Goal: Use online tool/utility: Utilize a website feature to perform a specific function

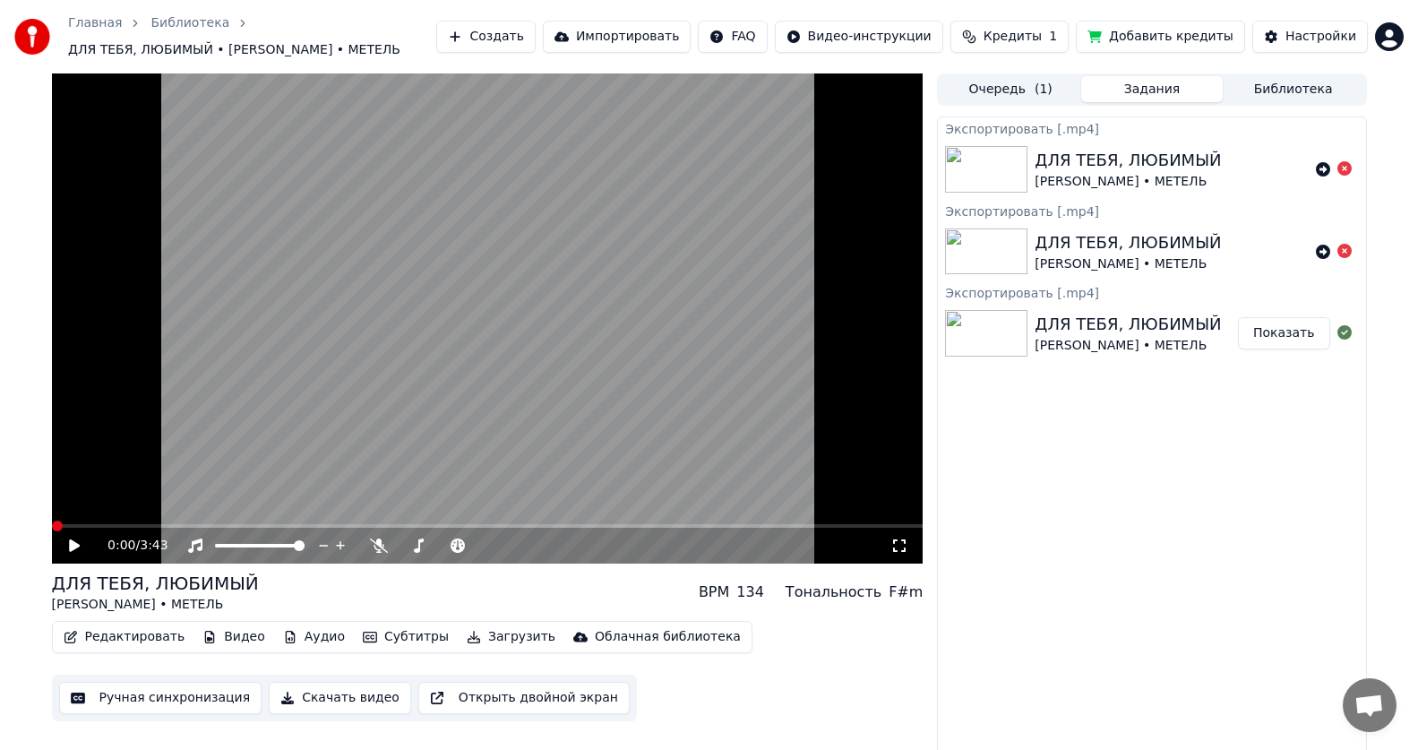
click at [73, 540] on icon at bounding box center [87, 545] width 42 height 14
click at [380, 543] on icon at bounding box center [379, 545] width 18 height 14
click at [374, 549] on icon at bounding box center [379, 545] width 18 height 14
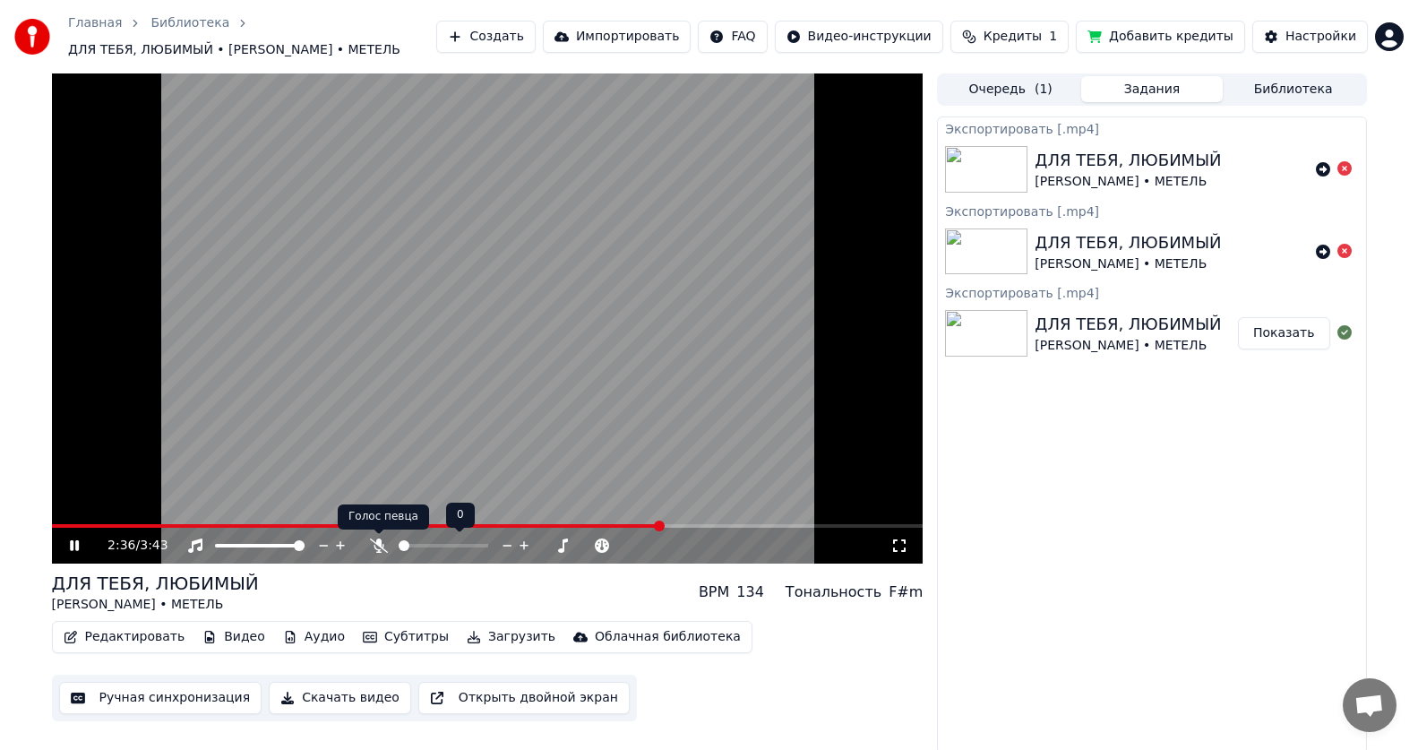
drag, startPoint x: 379, startPoint y: 544, endPoint x: 425, endPoint y: 590, distance: 65.3
click at [380, 543] on icon at bounding box center [379, 545] width 18 height 14
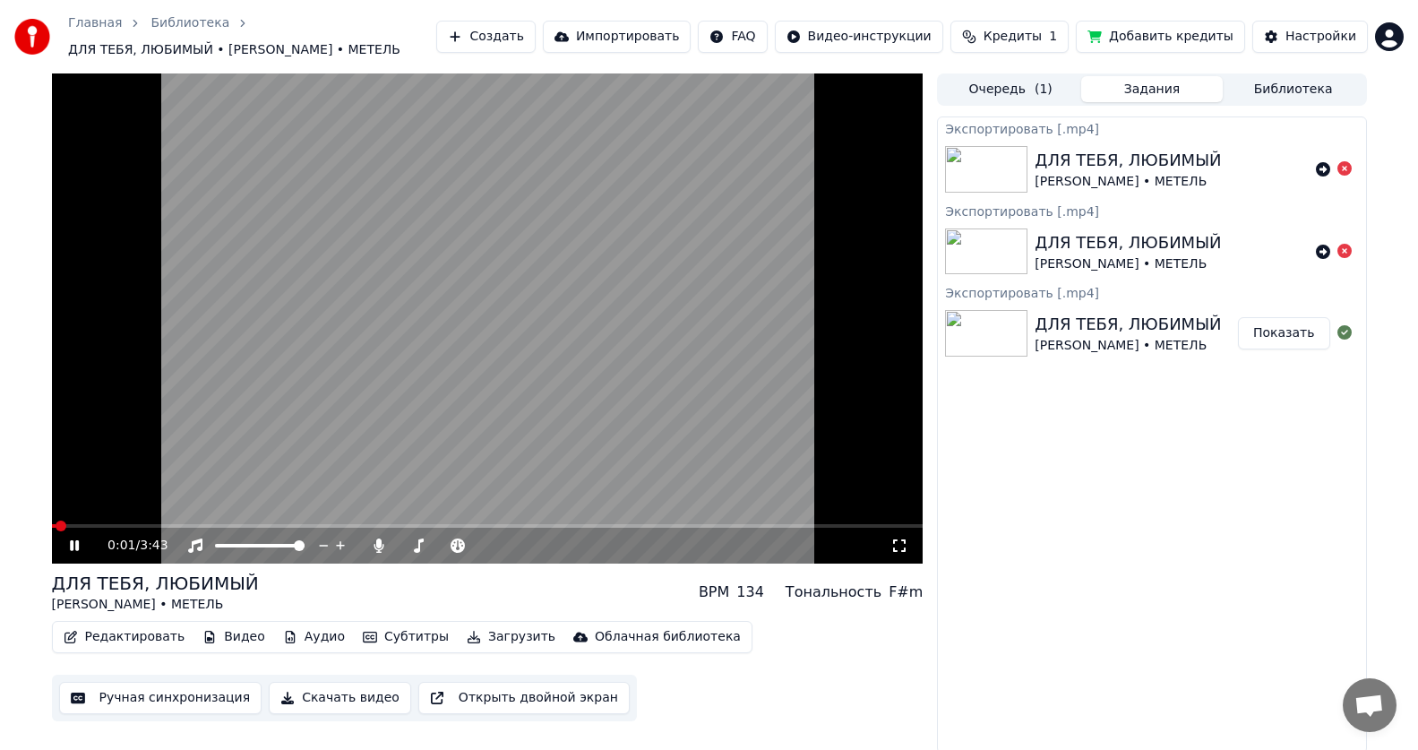
click at [56, 527] on span at bounding box center [54, 526] width 4 height 4
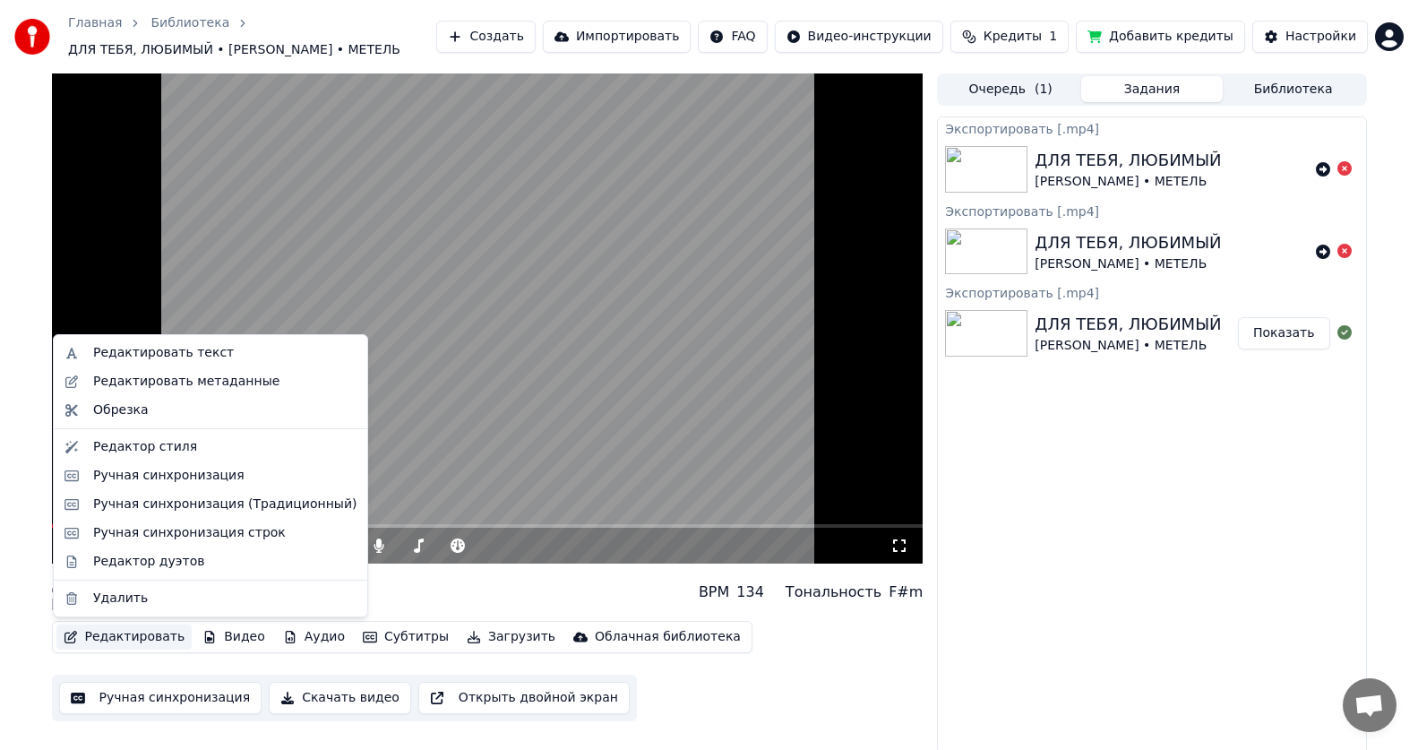
click at [142, 640] on button "Редактировать" at bounding box center [124, 636] width 136 height 25
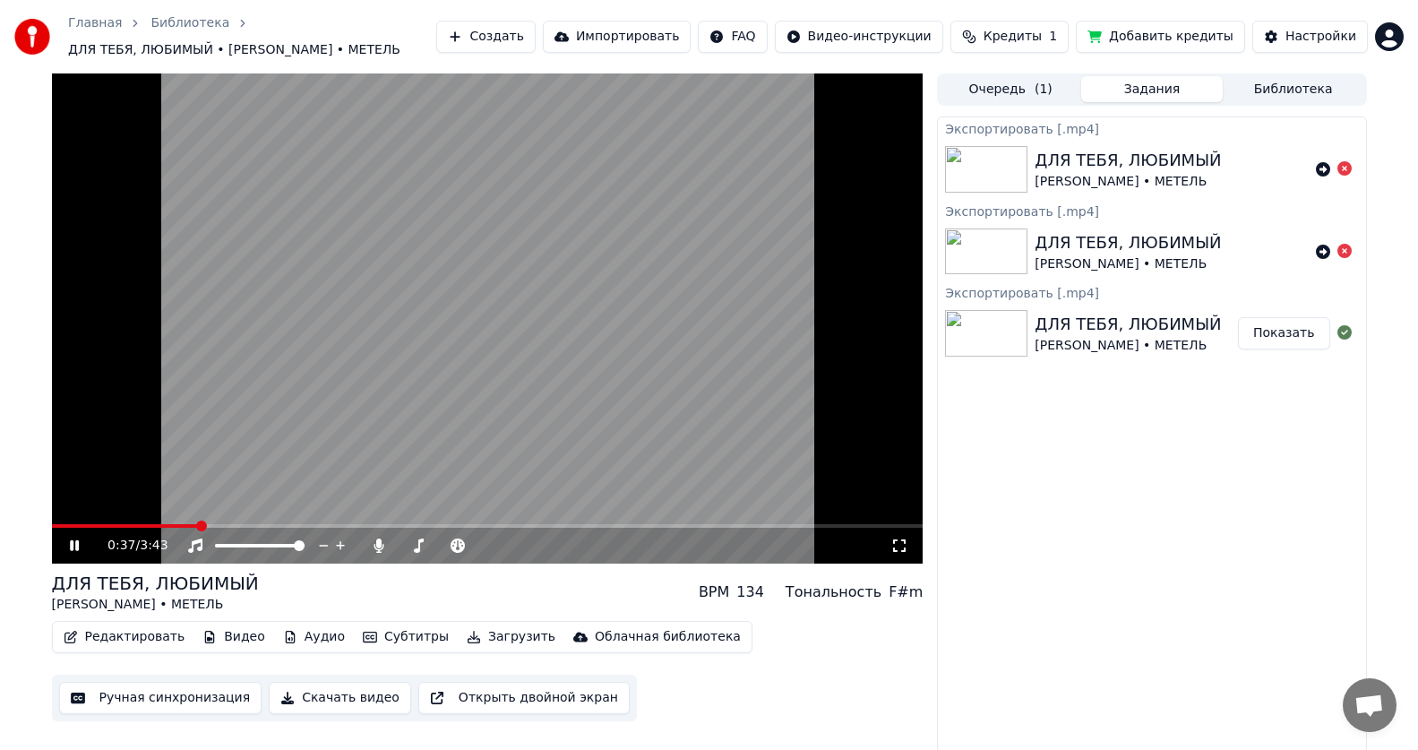
click at [1011, 524] on div "Экспортировать [.mp4] ДЛЯ ТЕБЯ, ЛЮБИМЫЙ [PERSON_NAME] • МЕТЕЛЬ Экспортировать […" at bounding box center [1151, 434] width 429 height 637
click at [385, 551] on icon at bounding box center [379, 545] width 18 height 14
click at [176, 710] on button "Ручная синхронизация" at bounding box center [160, 698] width 203 height 32
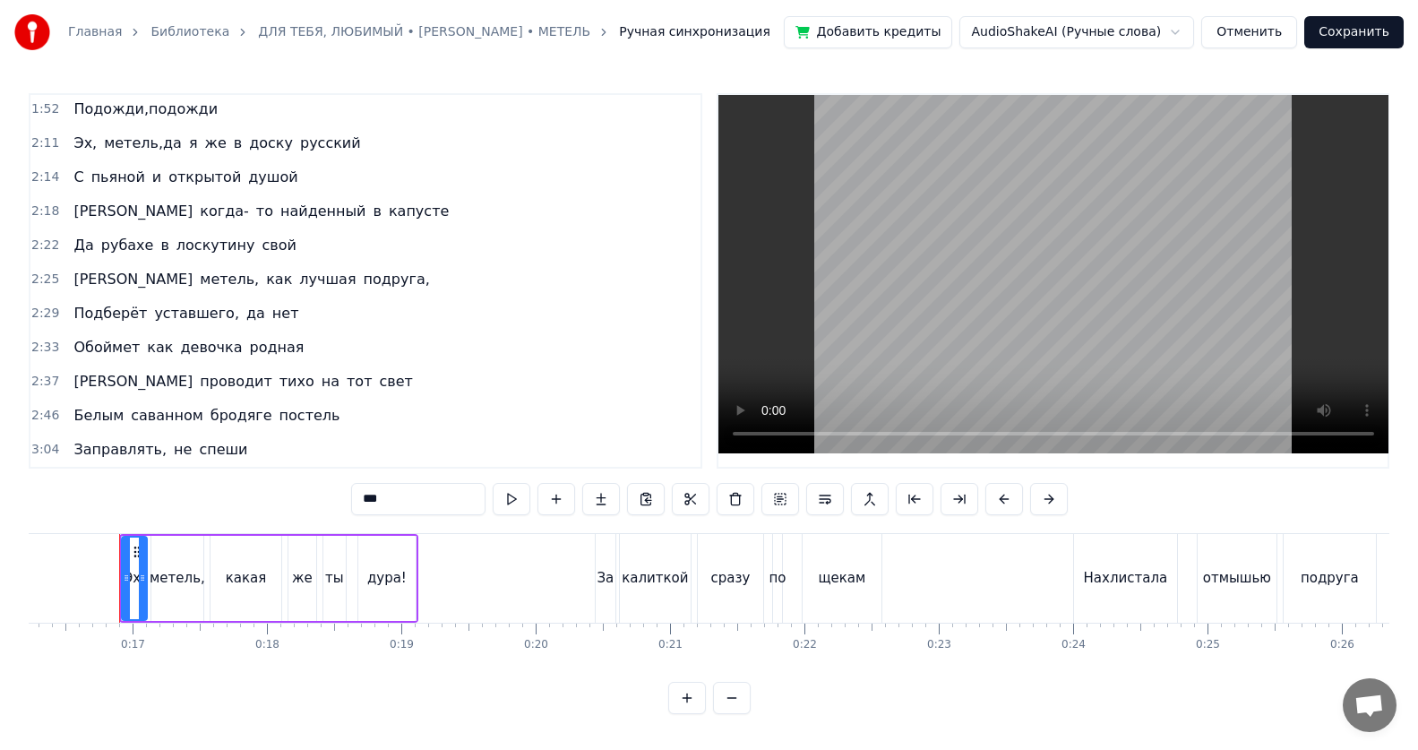
scroll to position [8, 0]
click at [198, 439] on span "спеши" at bounding box center [223, 449] width 52 height 21
type input "*****"
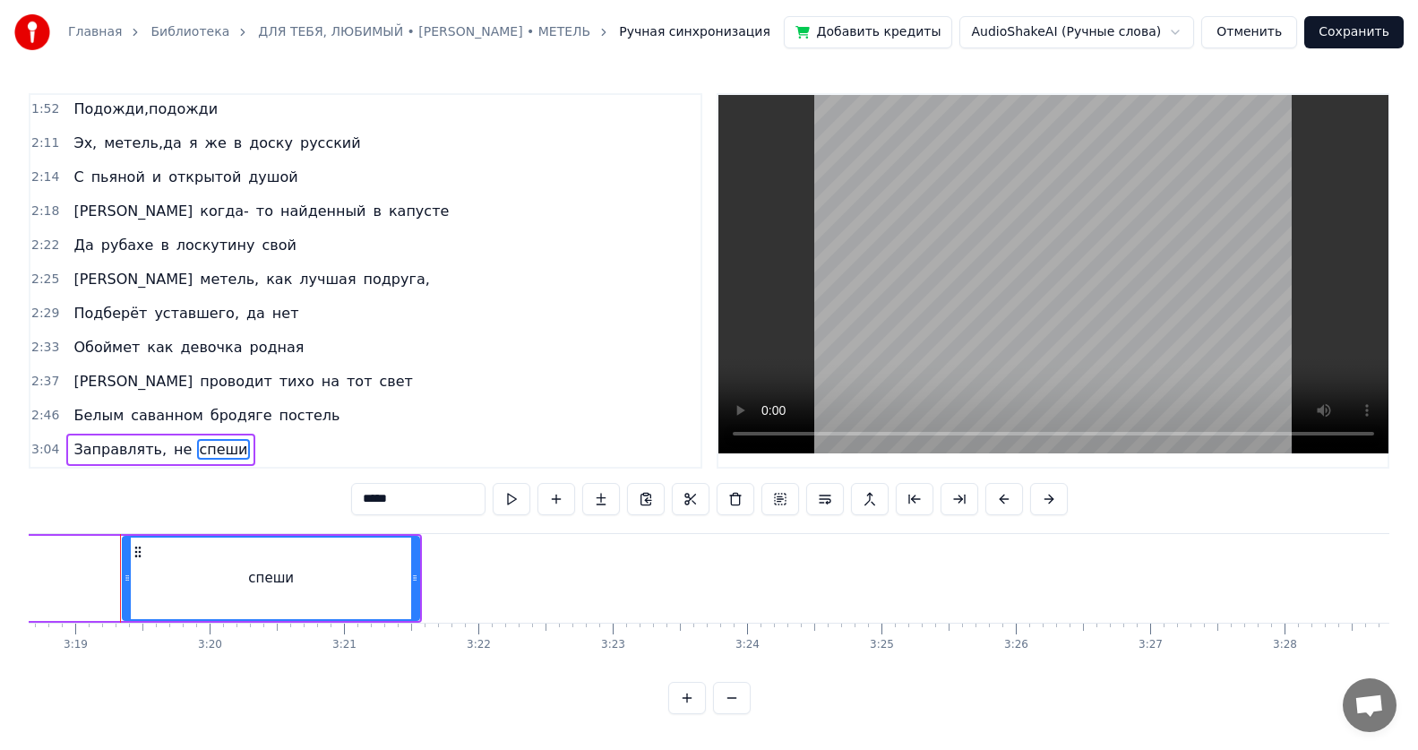
scroll to position [0, 26697]
drag, startPoint x: 337, startPoint y: 578, endPoint x: 317, endPoint y: 578, distance: 19.7
click at [315, 579] on div "спеши" at bounding box center [269, 579] width 295 height 82
